Goal: Information Seeking & Learning: Learn about a topic

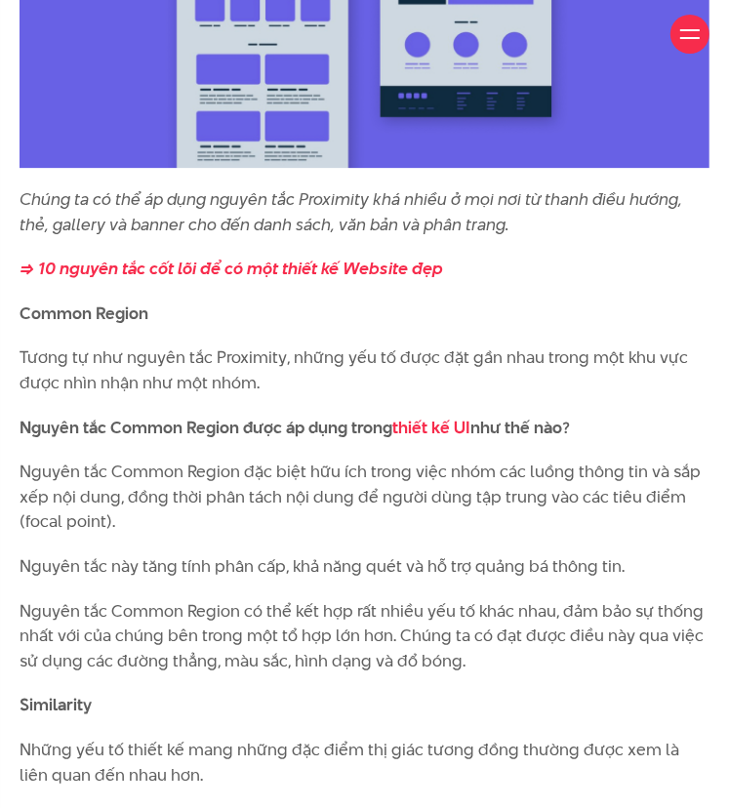
scroll to position [6653, 0]
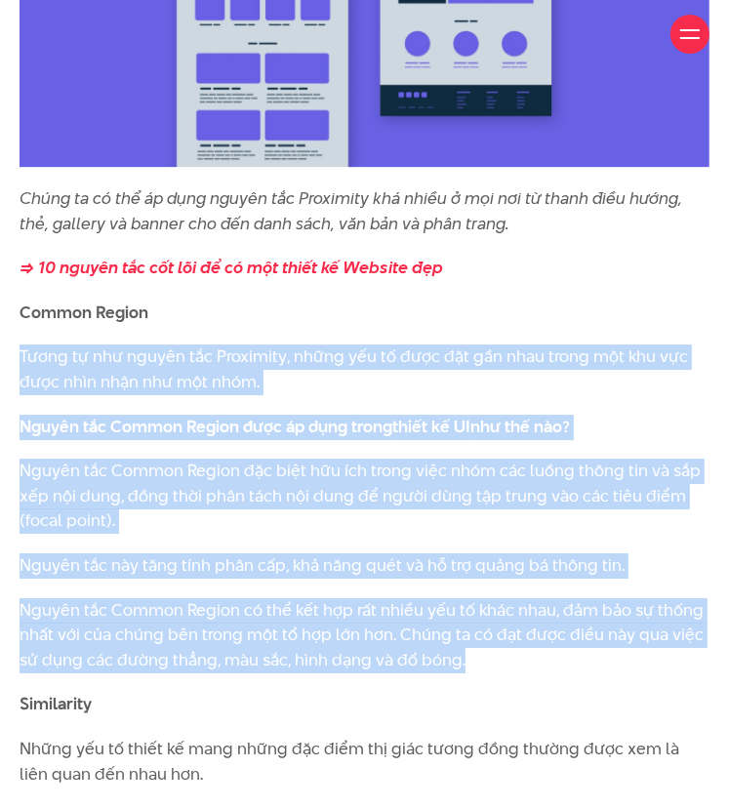
drag, startPoint x: 20, startPoint y: 305, endPoint x: 483, endPoint y: 610, distance: 553.6
copy div "Tương tự như nguyên tắc Proximity, những yếu tố được đặt gần nhau trong một khu…"
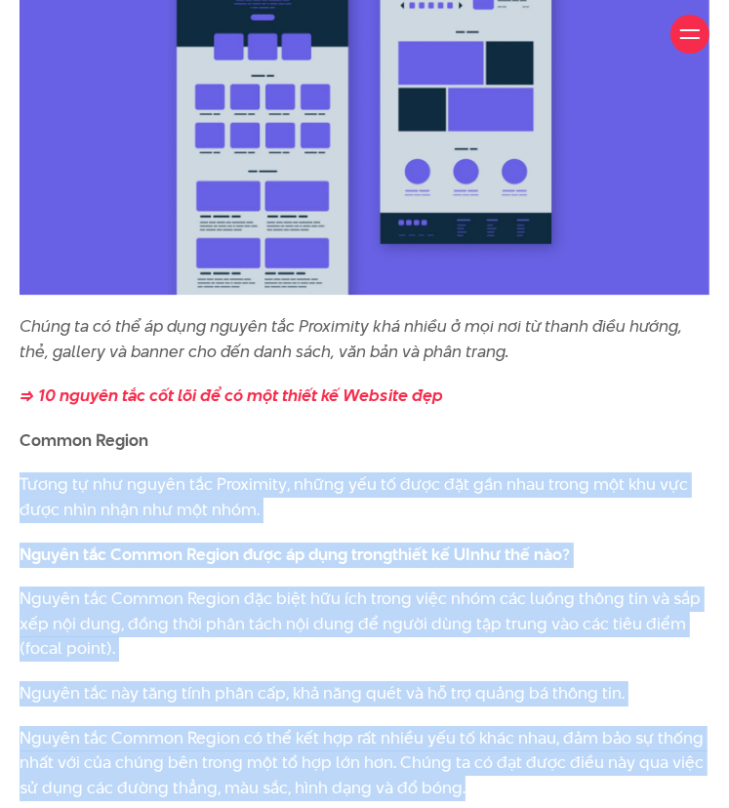
scroll to position [6533, 0]
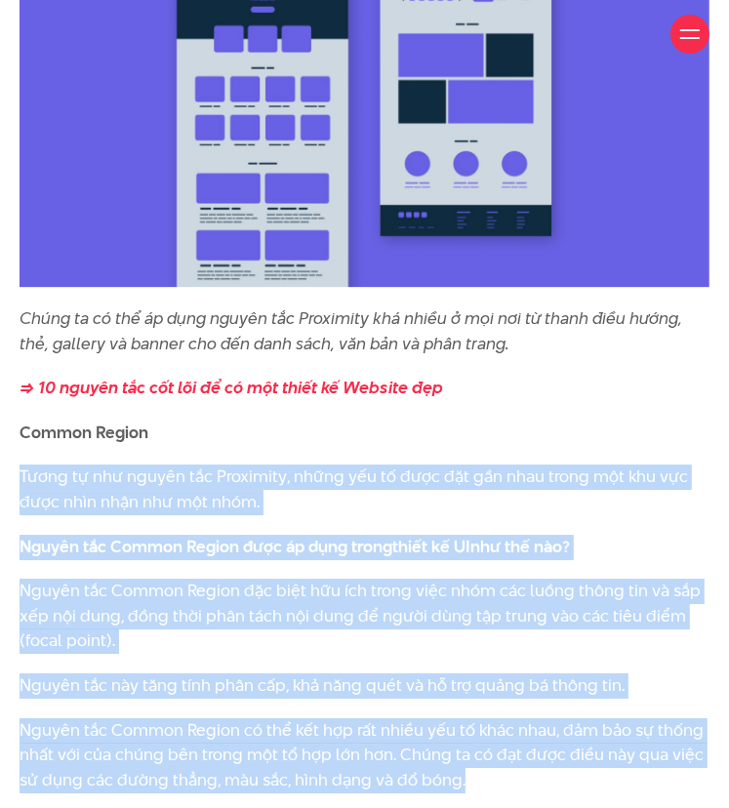
click at [297, 579] on p "Nguyên tắc Common Region đặc biệt hữu ích trong việc nhóm các luồng thông tin v…" at bounding box center [365, 616] width 690 height 75
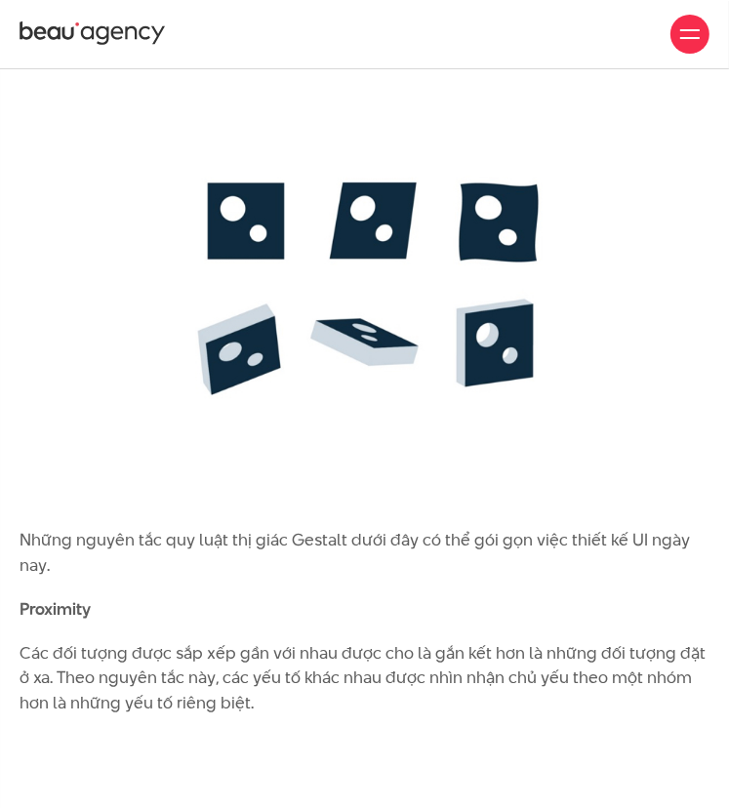
scroll to position [4837, 0]
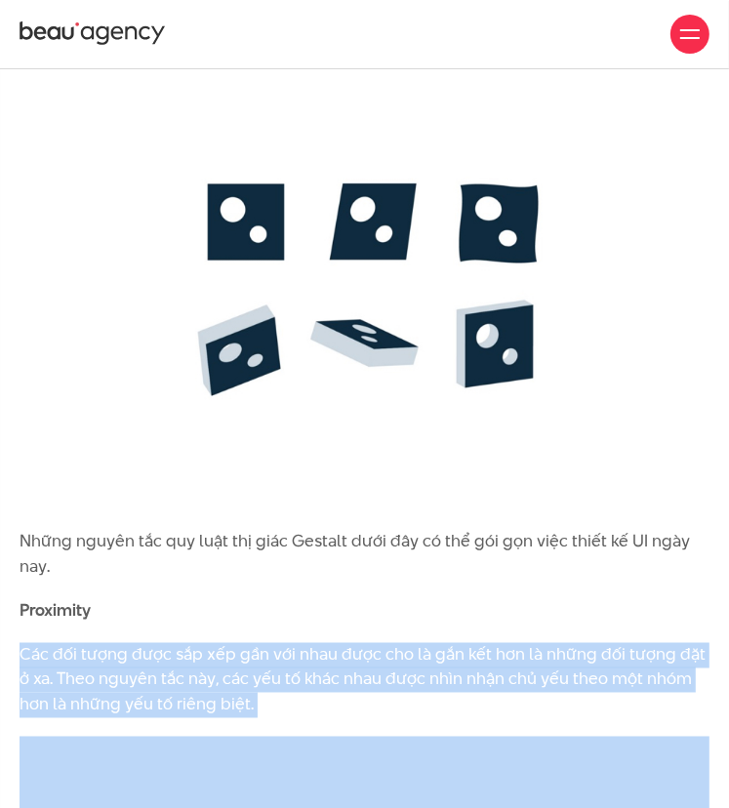
drag, startPoint x: 23, startPoint y: 627, endPoint x: 240, endPoint y: 699, distance: 228.0
copy div "Các đối tượng được sắp xếp gần với nhau được cho là gắn kết hơn là những đối tư…"
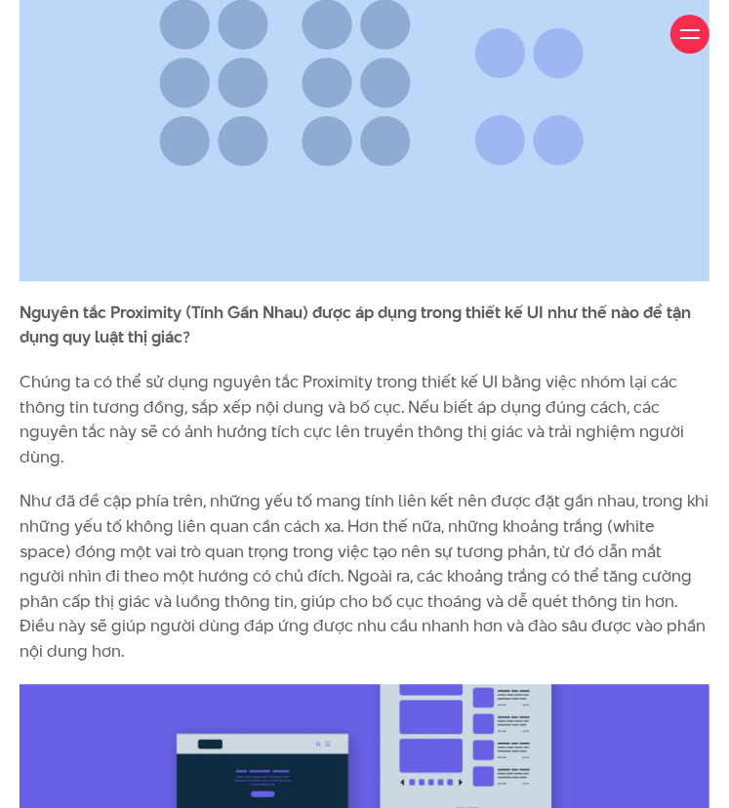
scroll to position [5752, 0]
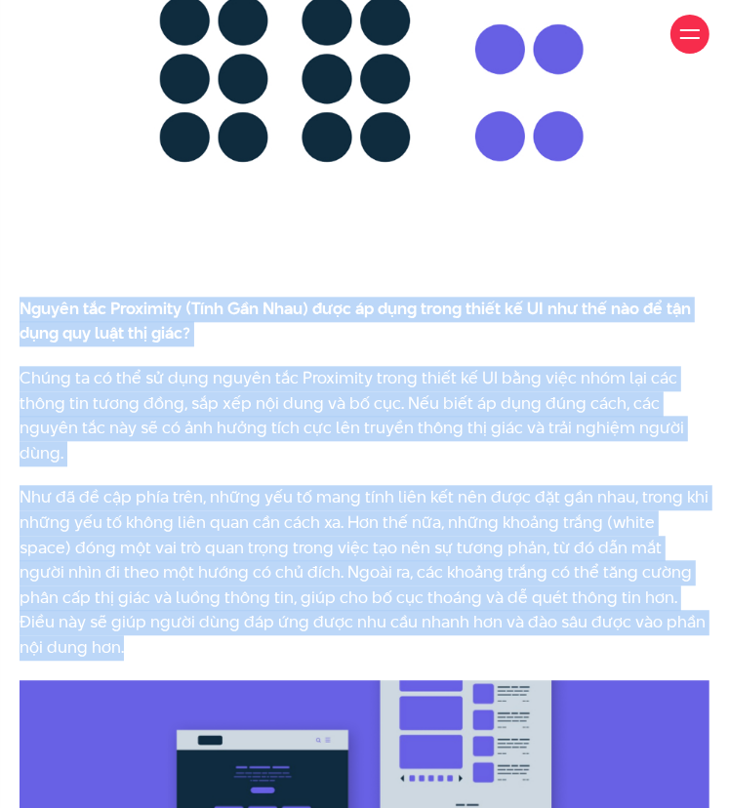
drag, startPoint x: 20, startPoint y: 276, endPoint x: 696, endPoint y: 588, distance: 744.7
copy div "Loremi dol Sitametco (Adip Eli Sedd) eius te inci utlab etdol ma AL eni adm ven…"
click at [204, 410] on p "Chúng ta có thể sử dụng nguyên tắc Proximity trong thiết kế UI bằng việc nhóm l…" at bounding box center [365, 416] width 690 height 100
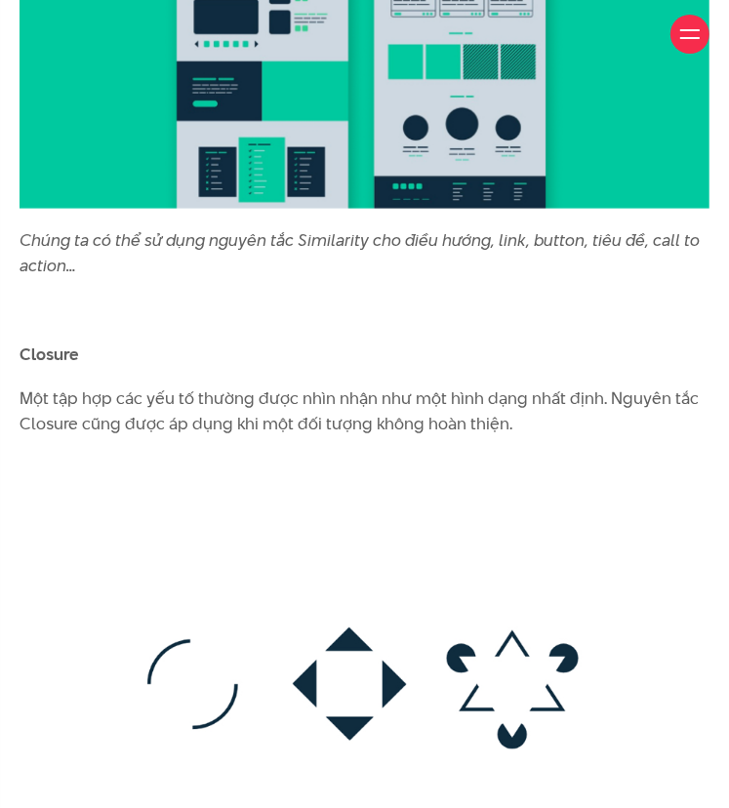
scroll to position [8500, 0]
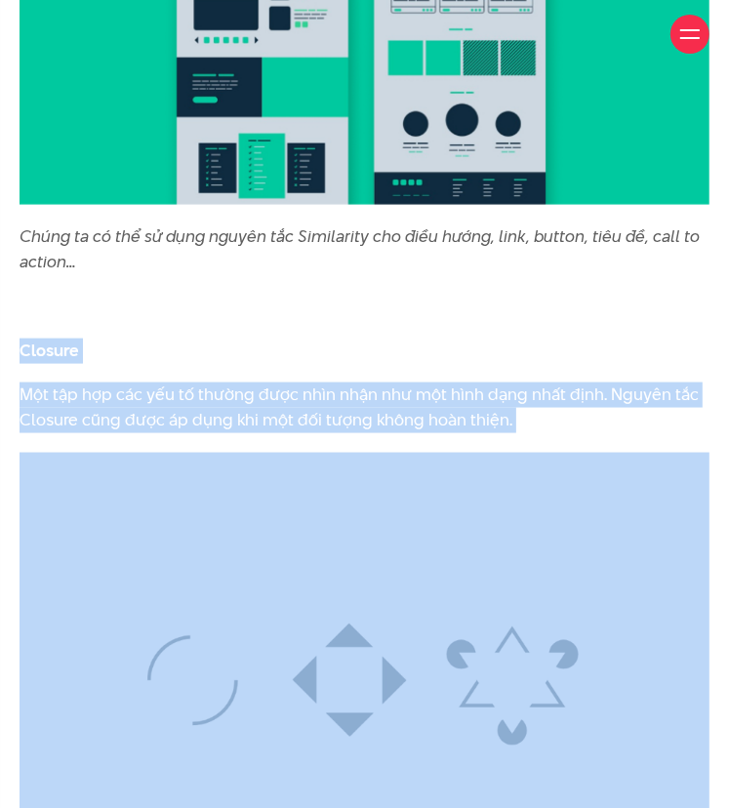
drag, startPoint x: 21, startPoint y: 292, endPoint x: 492, endPoint y: 399, distance: 482.3
copy div "Closure Một tập hợp các yếu tố thường được nhìn nhận như một hình dạng nhất địn…"
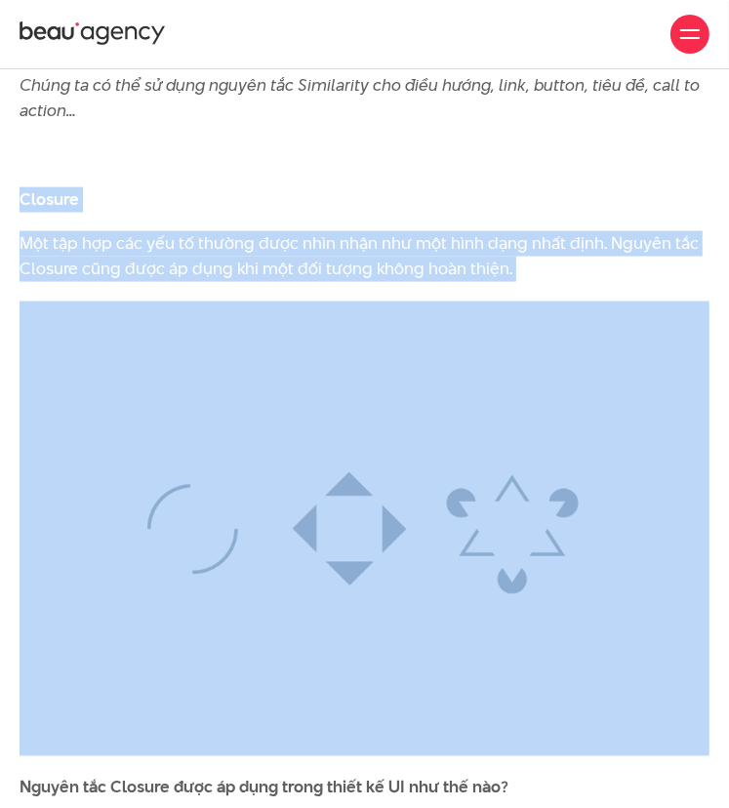
scroll to position [8650, 0]
click at [191, 564] on img at bounding box center [365, 529] width 690 height 455
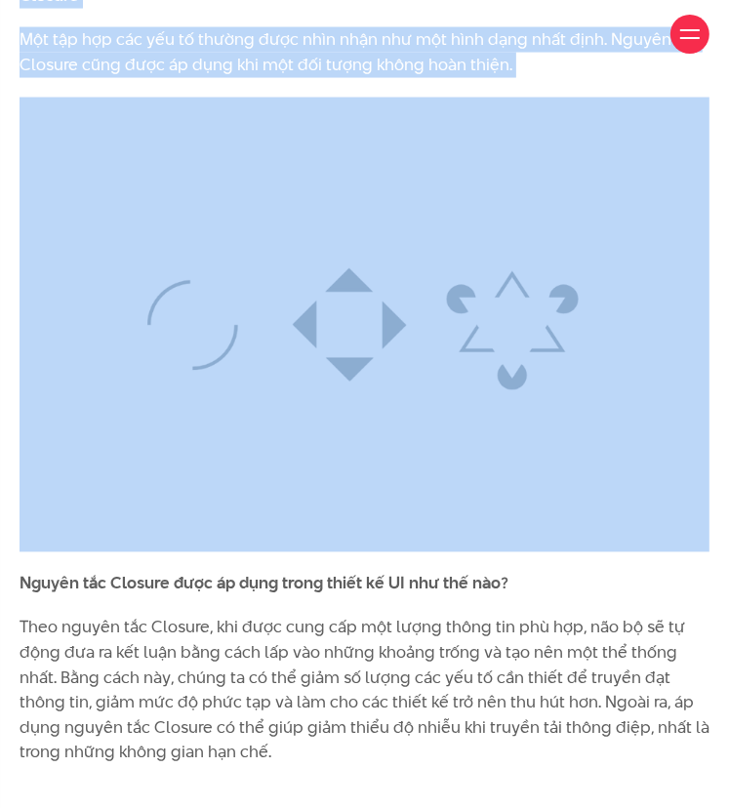
scroll to position [8857, 0]
